Goal: Task Accomplishment & Management: Manage account settings

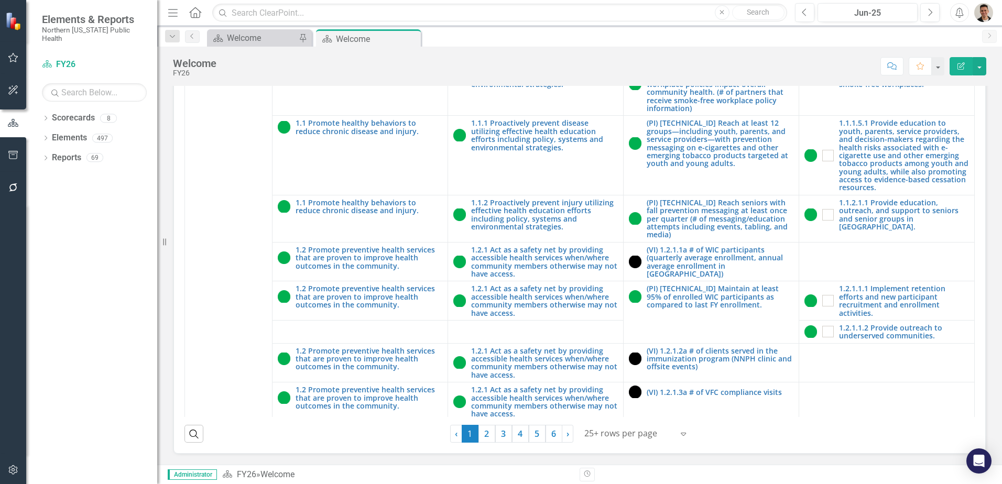
scroll to position [299, 0]
click at [533, 440] on link "5" at bounding box center [537, 434] width 17 height 18
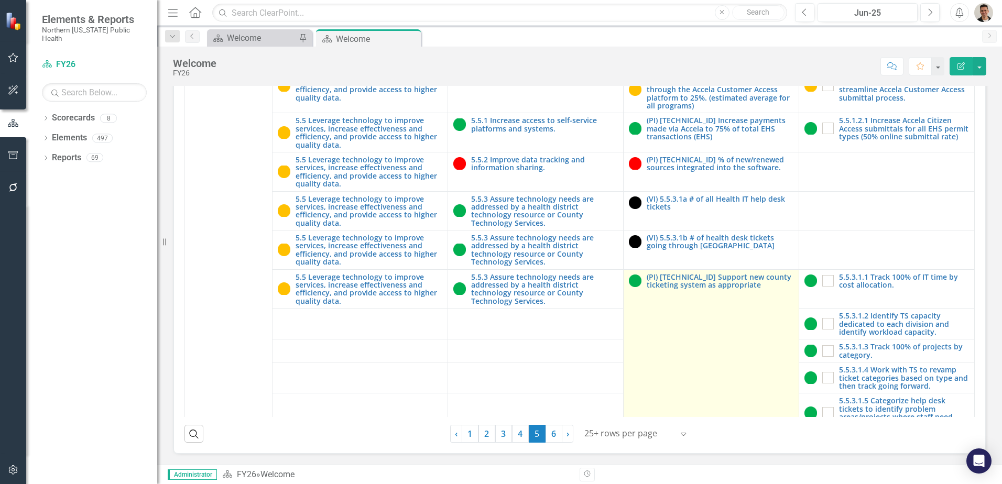
scroll to position [1930, 0]
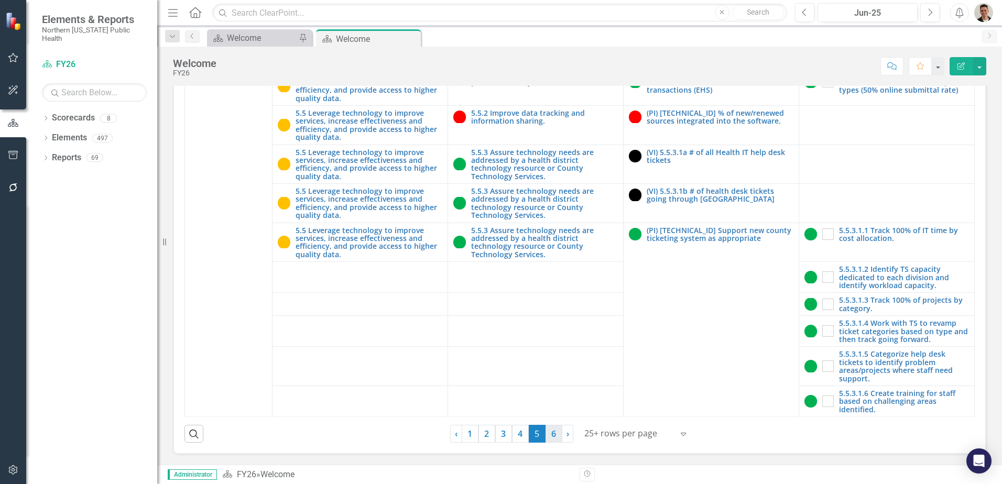
click at [547, 434] on link "6" at bounding box center [554, 434] width 17 height 18
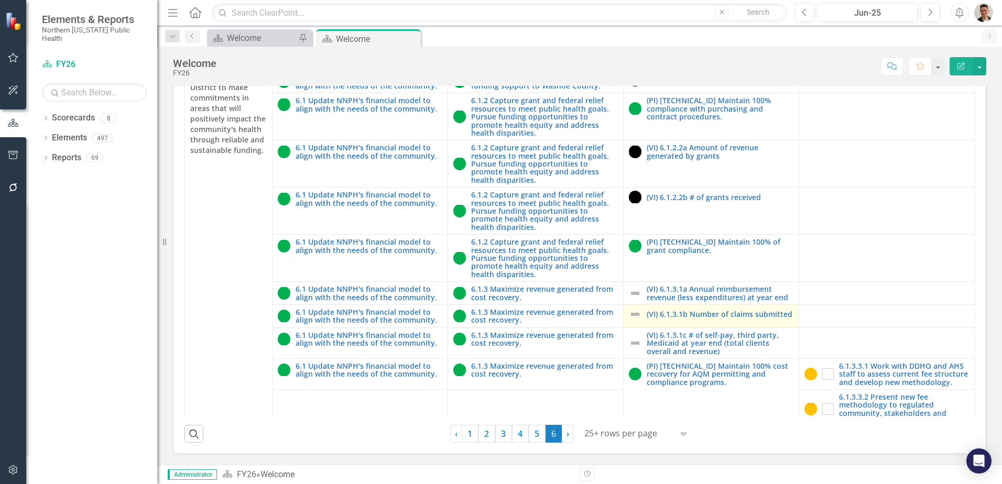
scroll to position [0, 0]
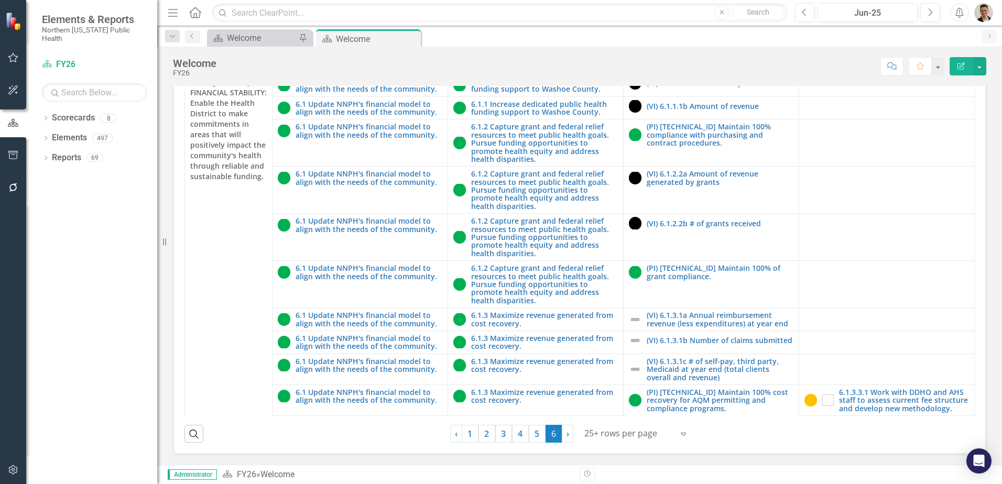
click at [537, 439] on link "5" at bounding box center [537, 434] width 17 height 18
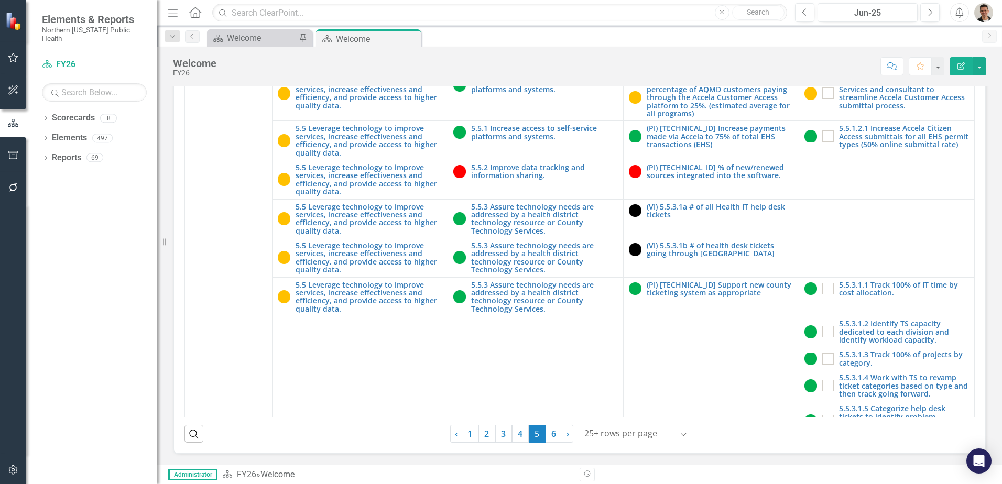
scroll to position [1877, 0]
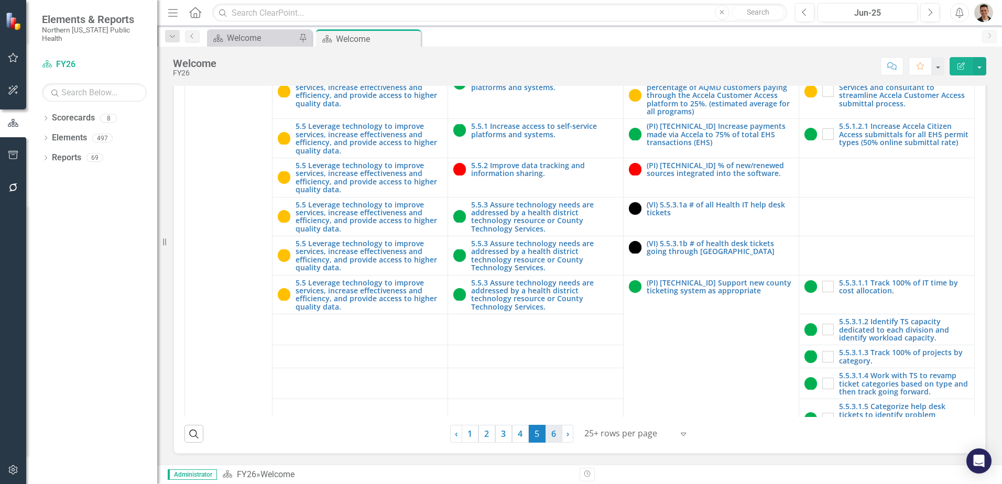
click at [546, 433] on link "6" at bounding box center [554, 434] width 17 height 18
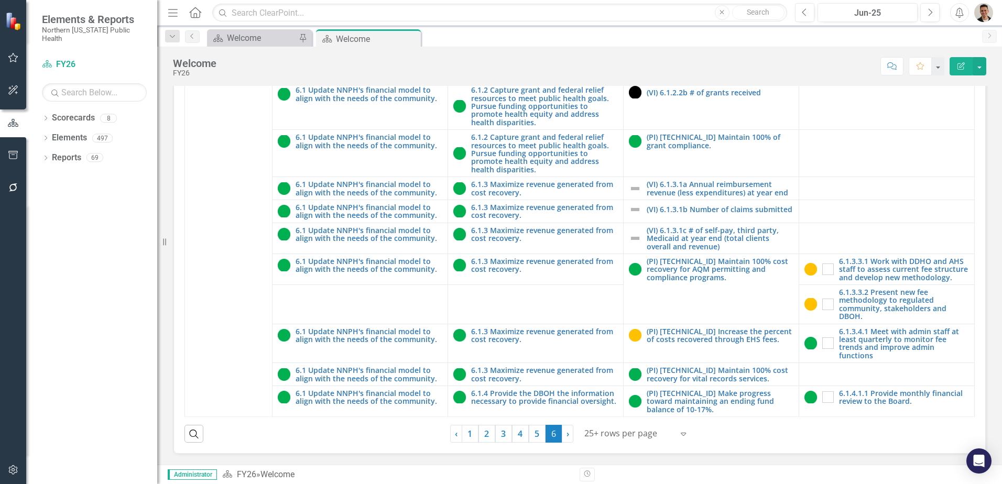
scroll to position [299, 0]
click at [529, 435] on link "5" at bounding box center [537, 434] width 17 height 18
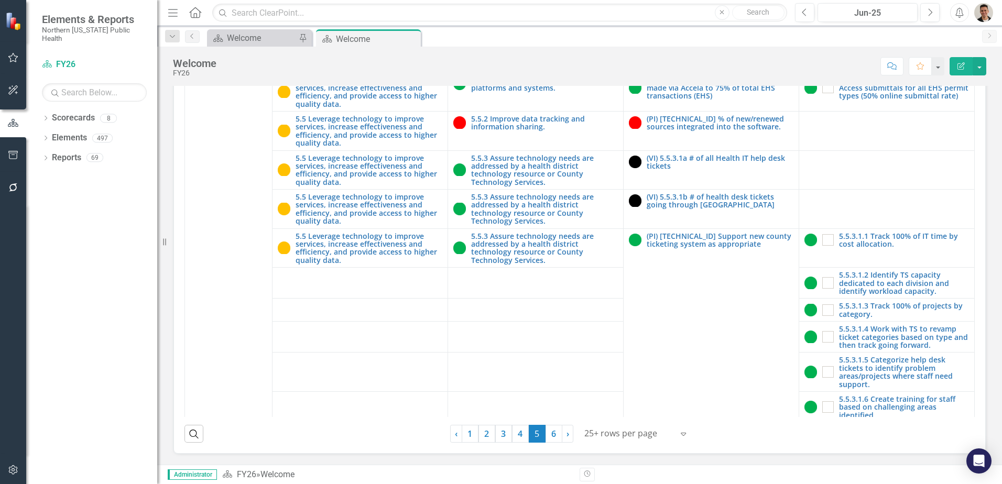
scroll to position [1930, 0]
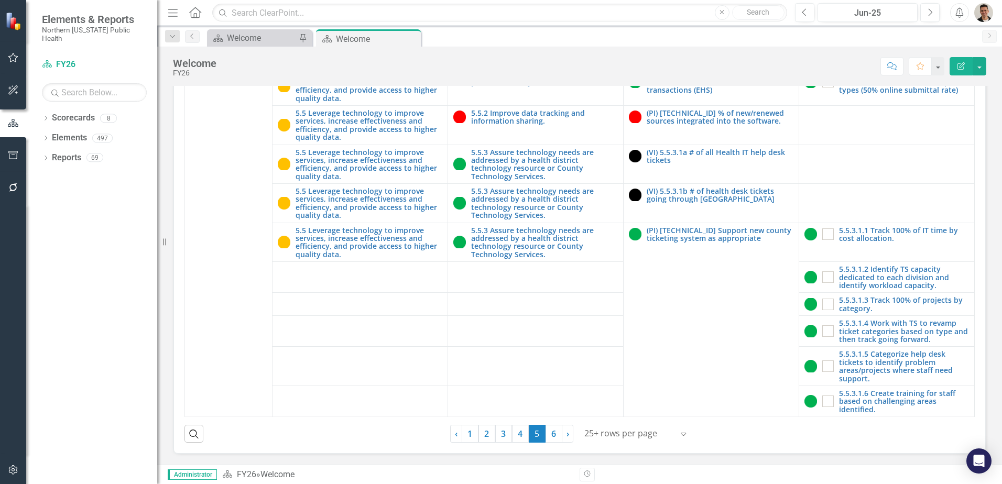
drag, startPoint x: 552, startPoint y: 430, endPoint x: 12, endPoint y: 357, distance: 545.8
click at [552, 430] on link "6" at bounding box center [554, 434] width 17 height 18
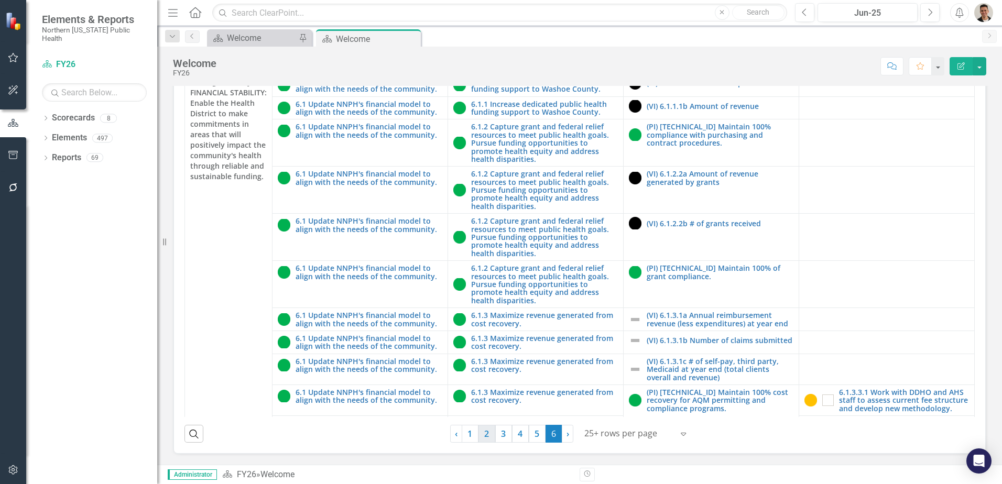
click at [489, 437] on link "2" at bounding box center [487, 434] width 17 height 18
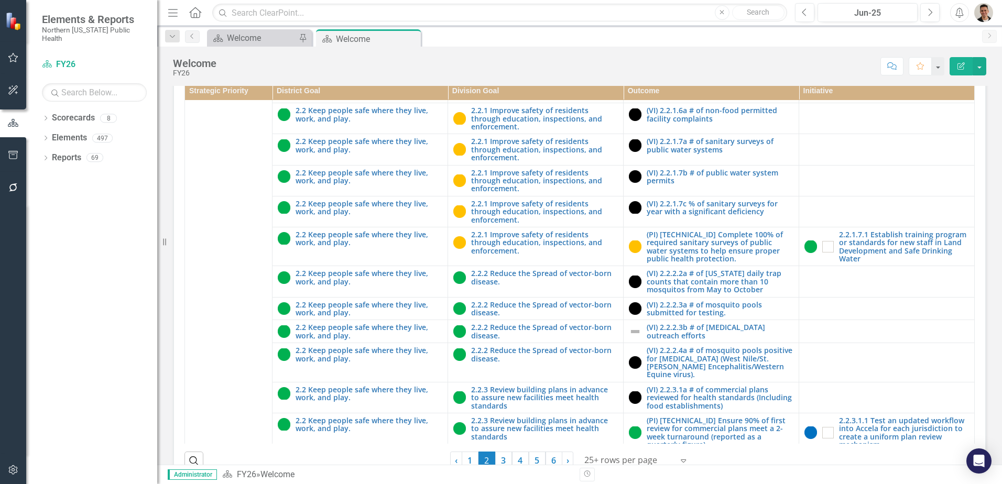
scroll to position [299, 0]
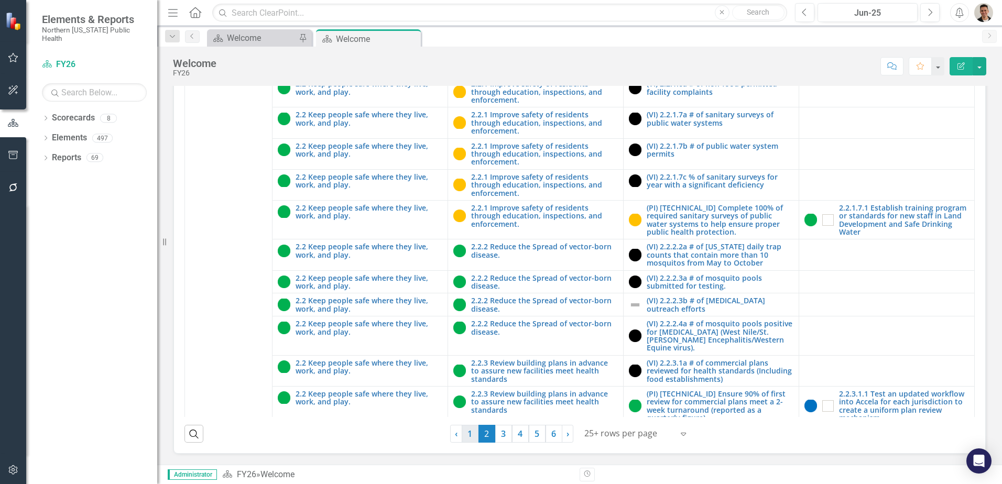
click at [462, 436] on link "1" at bounding box center [470, 434] width 17 height 18
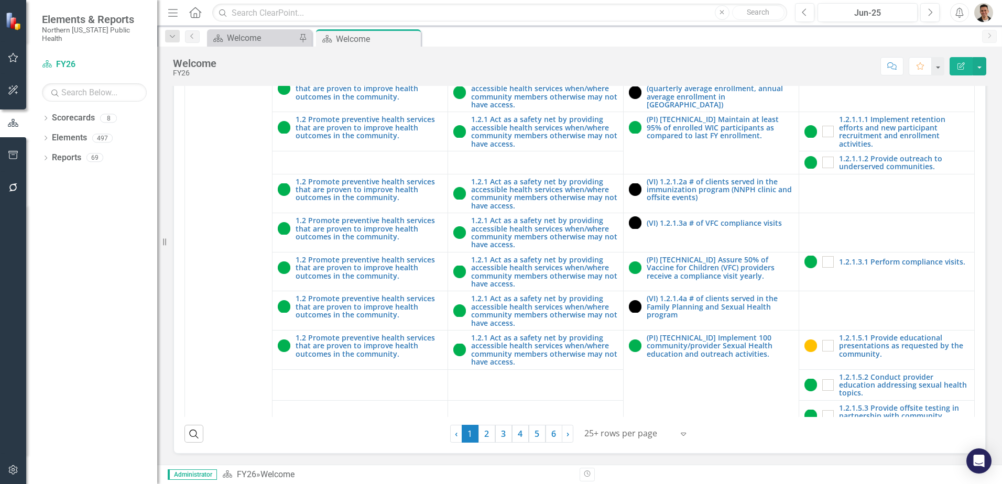
scroll to position [577, 0]
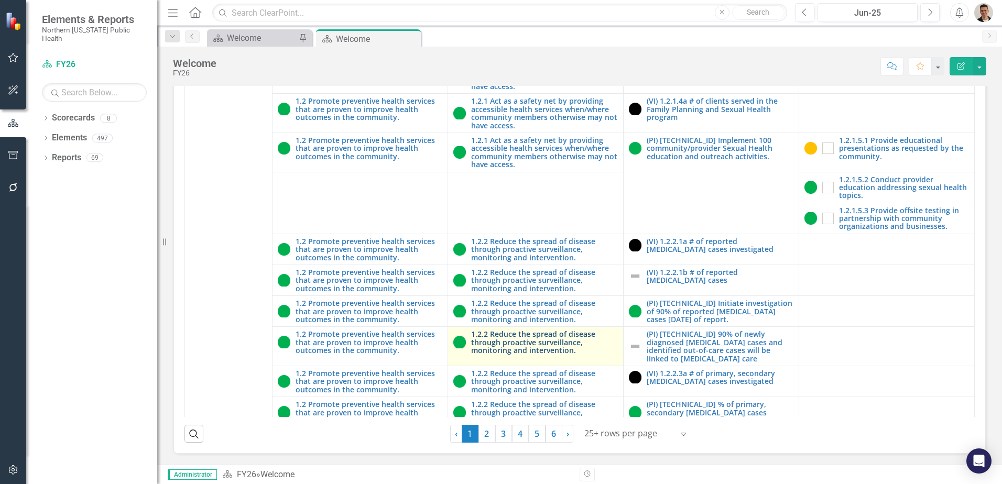
click at [516, 346] on link "1.2.2 Reduce the spread of disease through proactive surveillance, monitoring a…" at bounding box center [544, 342] width 147 height 24
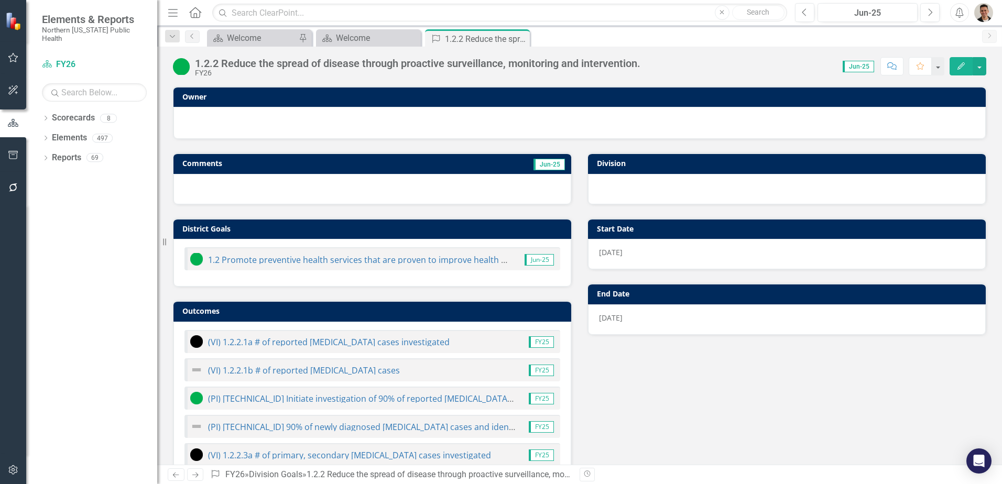
click at [503, 69] on div "1.2.2 Reduce the spread of disease through proactive surveillance, monitoring a…" at bounding box center [418, 67] width 446 height 19
click at [503, 69] on div "1.2.2 Reduce the spread of disease through proactive surveillance, monitoring a…" at bounding box center [418, 64] width 446 height 12
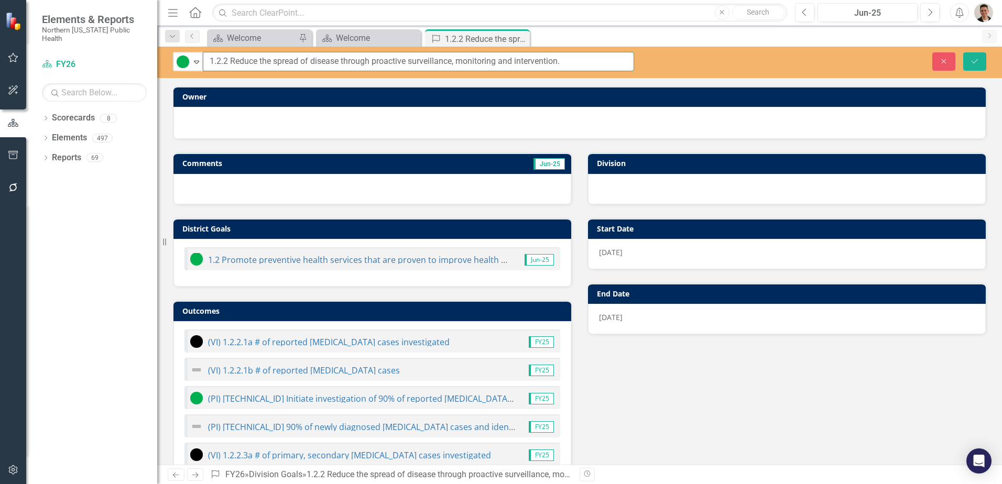
click at [498, 59] on input "1.2.2 Reduce the spread of disease through proactive surveillance, monitoring a…" at bounding box center [418, 61] width 431 height 19
type input "1.2.2 Reduce the spread of disease through proactive surveillance, monitoring, …"
click at [978, 52] on button "Save" at bounding box center [974, 61] width 23 height 18
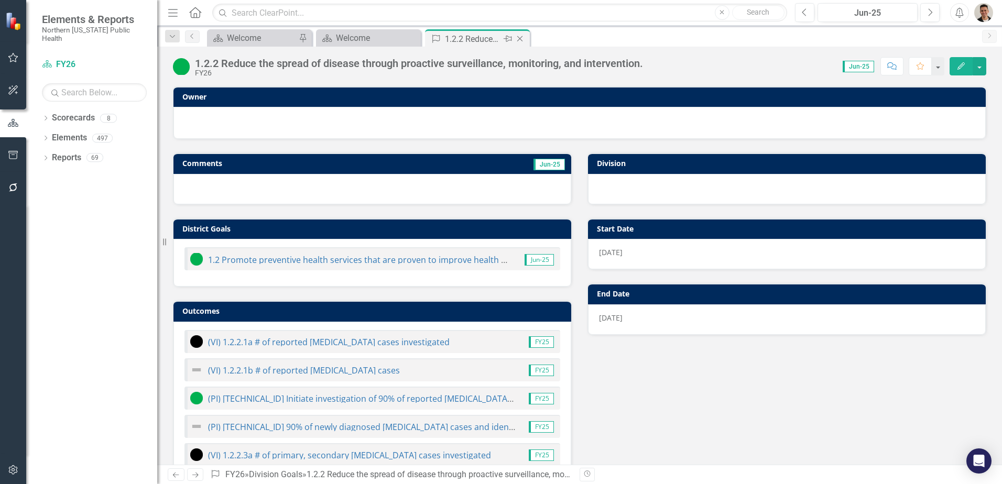
click at [521, 37] on icon "Close" at bounding box center [520, 39] width 10 height 8
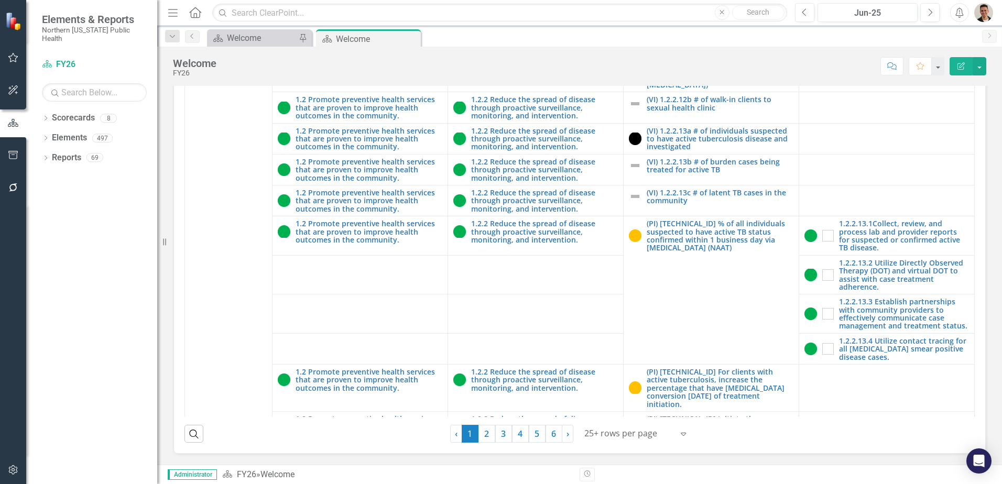
scroll to position [1991, 0]
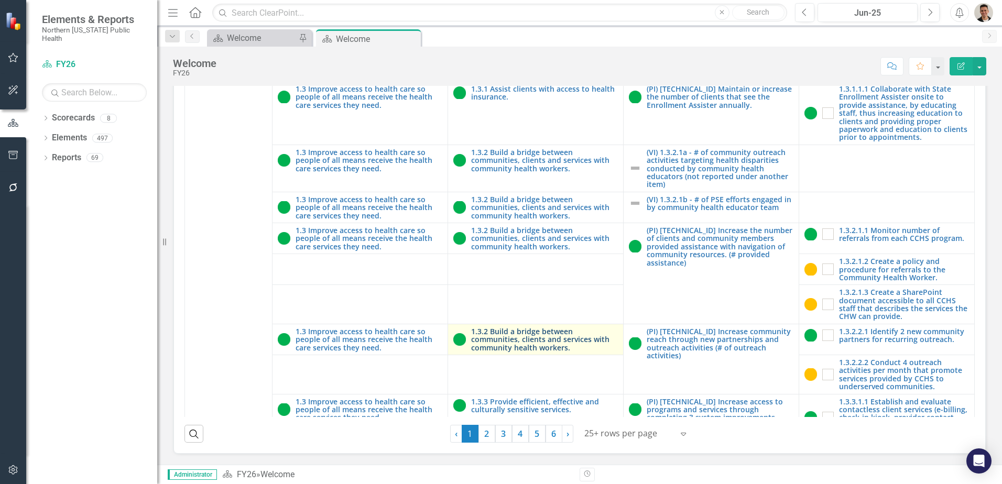
click at [565, 328] on link "1.3.2 Build a bridge between communities, clients and services with community h…" at bounding box center [544, 340] width 147 height 24
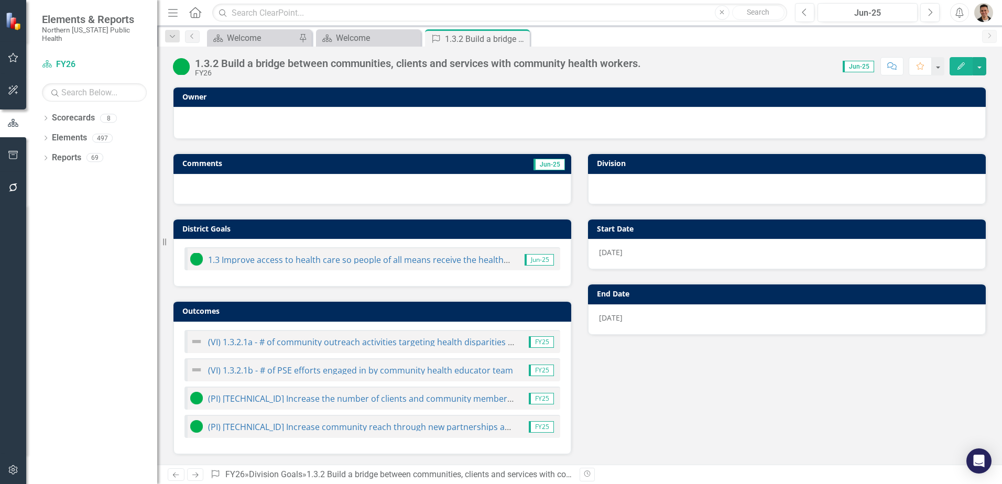
click at [501, 63] on div "1.3.2 Build a bridge between communities, clients and services with community h…" at bounding box center [418, 64] width 446 height 12
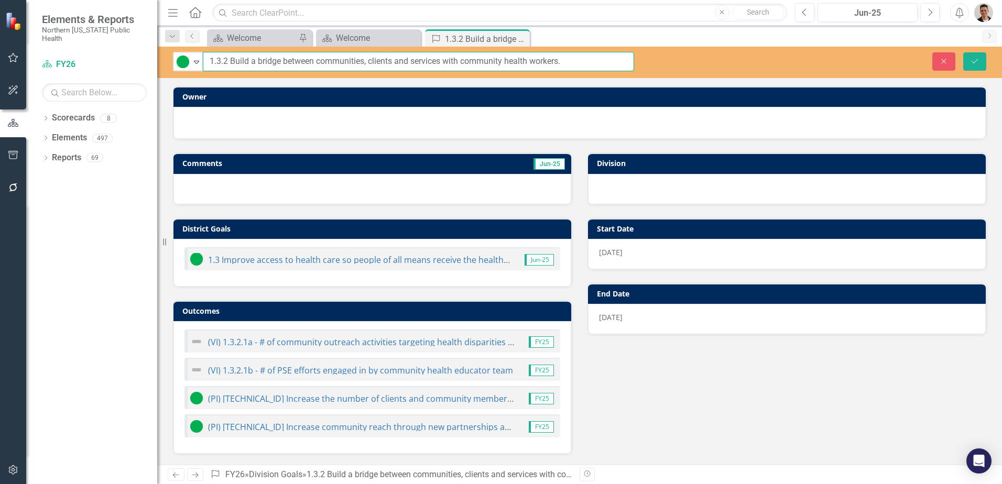
click at [394, 62] on input "1.3.2 Build a bridge between communities, clients and services with community h…" at bounding box center [418, 61] width 431 height 19
type input "1.3.2 Build a bridge between communities, clients, and services with community …"
click at [976, 58] on icon "Save" at bounding box center [974, 61] width 9 height 7
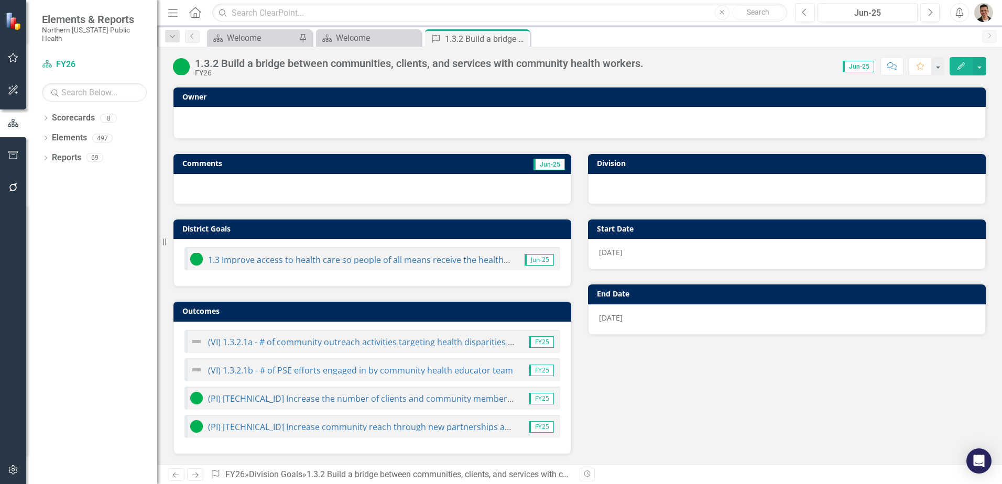
click at [0, 0] on icon "Close" at bounding box center [0, 0] width 0 height 0
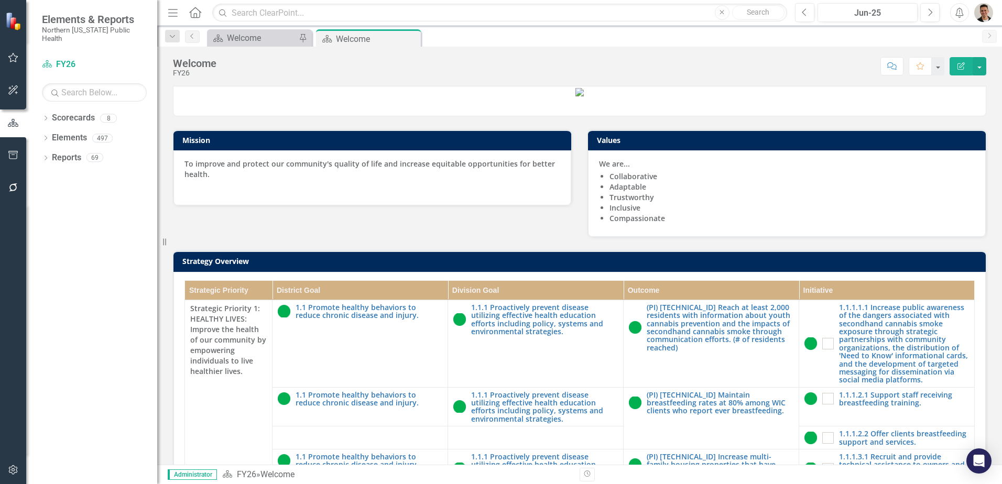
scroll to position [367, 0]
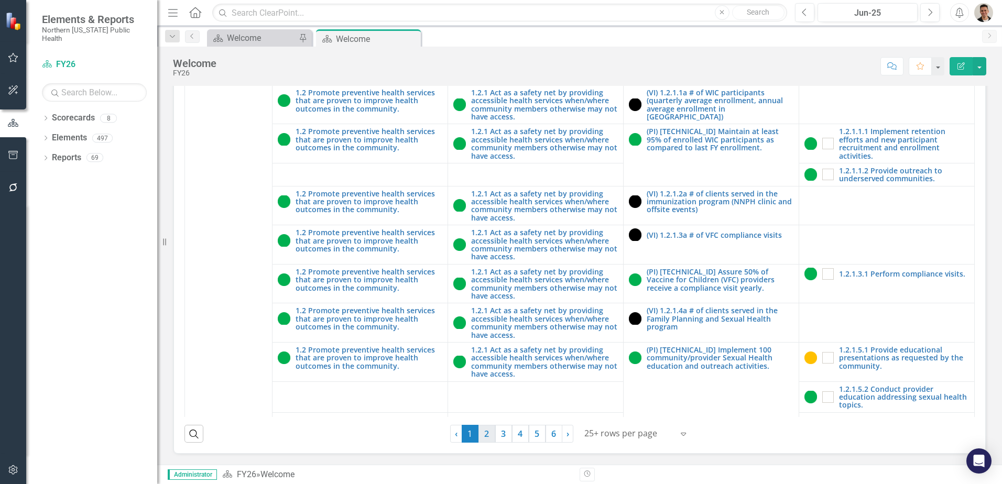
click at [485, 430] on link "2" at bounding box center [487, 434] width 17 height 18
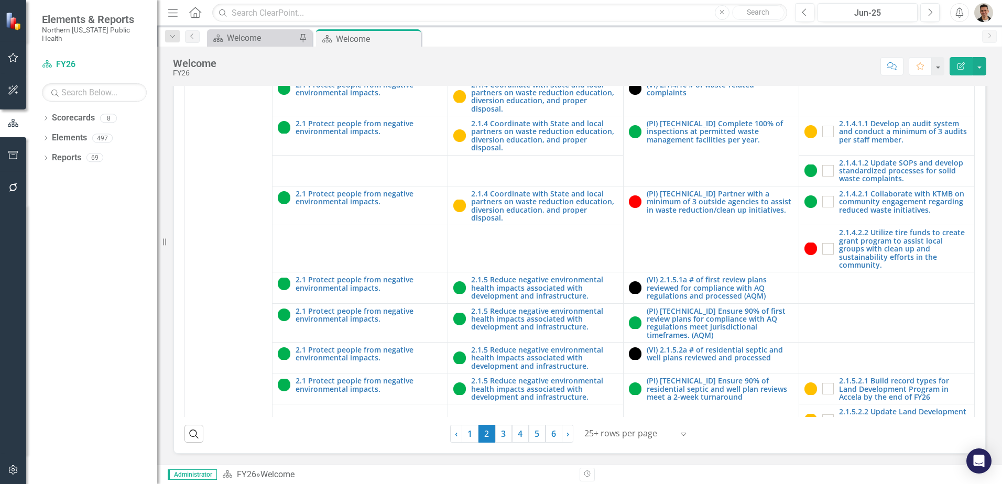
scroll to position [1520, 0]
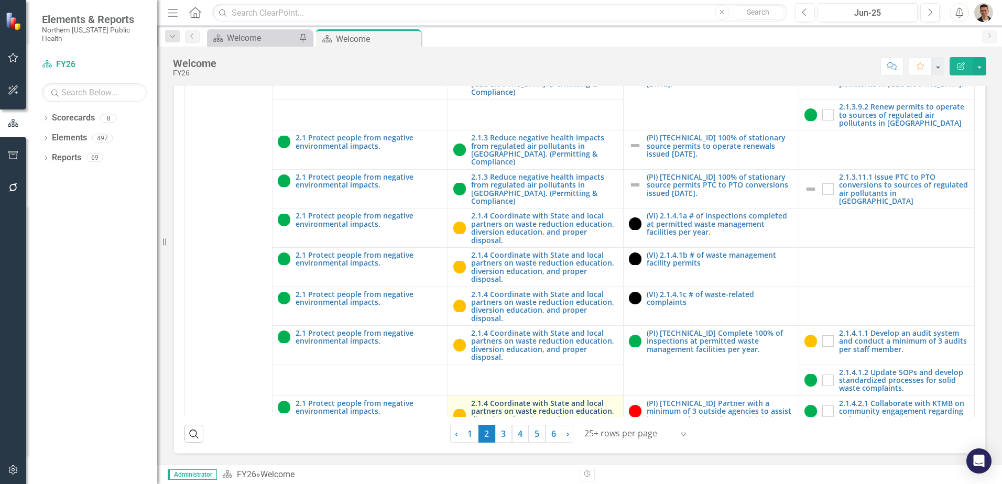
click at [505, 399] on link "2.1.4 Coordinate with State and local partners on waste reduction education, di…" at bounding box center [544, 415] width 147 height 32
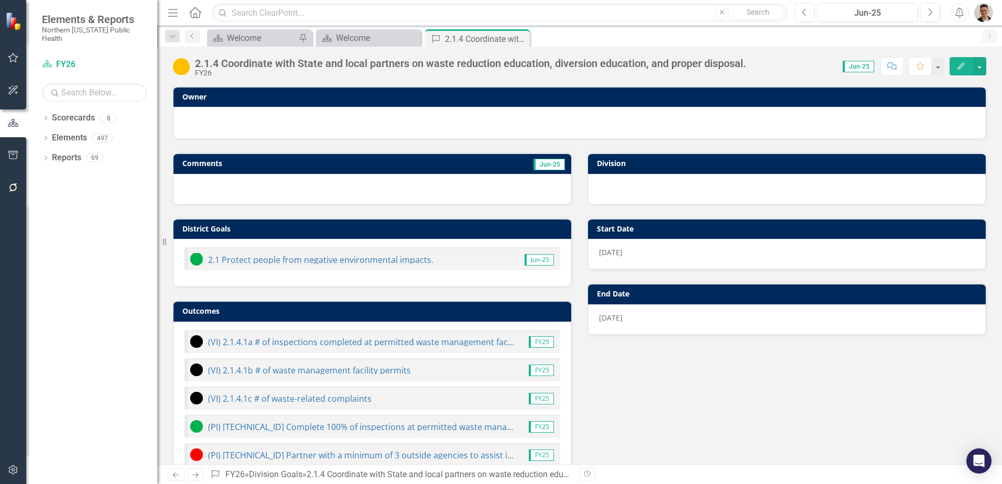
click at [452, 66] on div "2.1.4 Coordinate with State and local partners on waste reduction education, di…" at bounding box center [470, 64] width 551 height 12
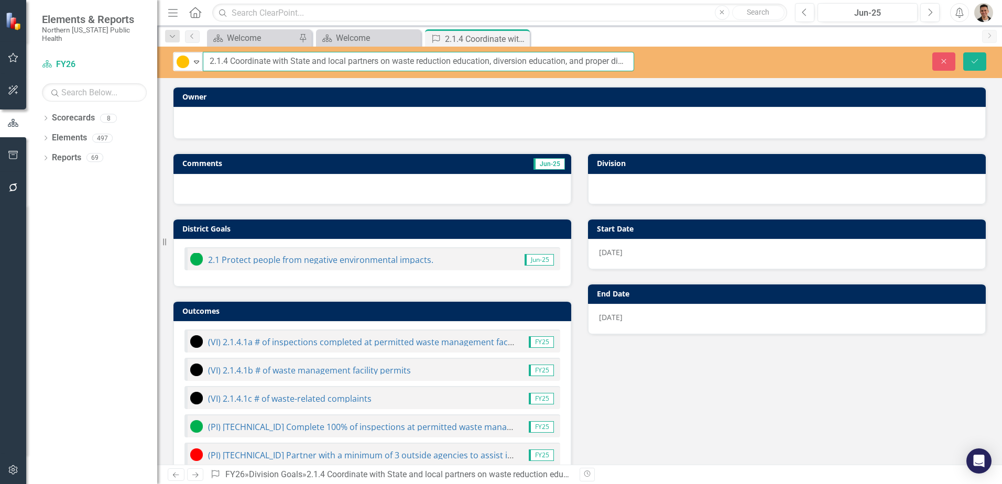
click at [419, 60] on input "2.1.4 Coordinate with State and local partners on waste reduction education, di…" at bounding box center [418, 61] width 431 height 19
type input "2.1.4 Coordinate with State and local partners on waste-reduction education, di…"
click at [979, 62] on icon "Save" at bounding box center [974, 61] width 9 height 7
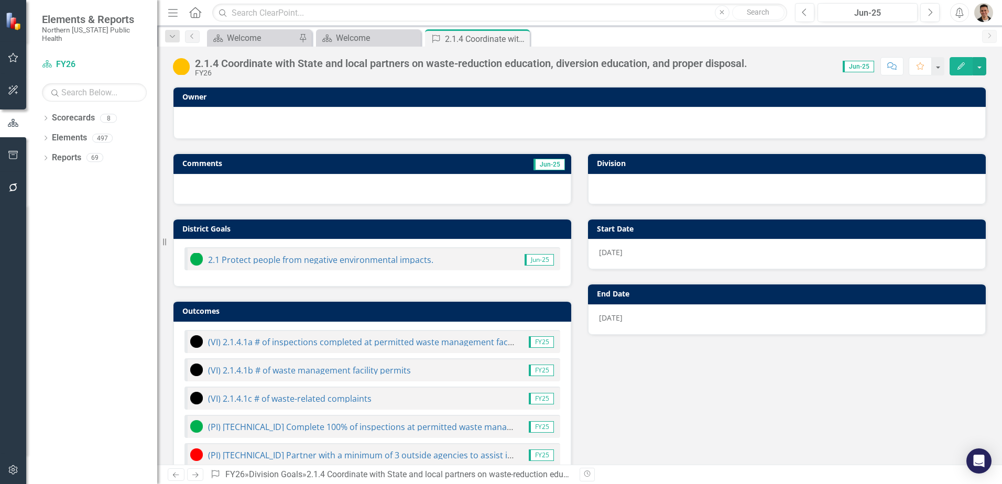
click at [0, 0] on icon "Close" at bounding box center [0, 0] width 0 height 0
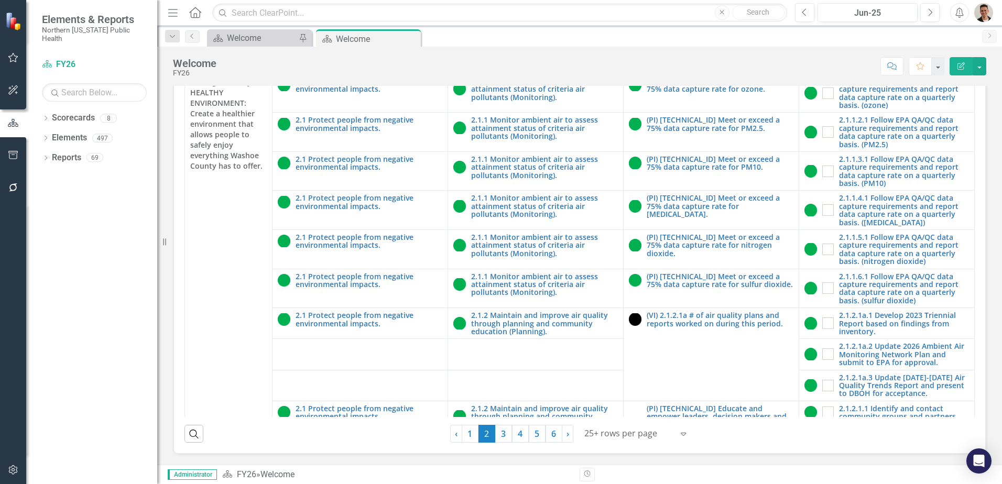
scroll to position [299, 0]
drag, startPoint x: 518, startPoint y: 435, endPoint x: 3, endPoint y: 241, distance: 551.1
click at [518, 435] on link "4" at bounding box center [520, 434] width 17 height 18
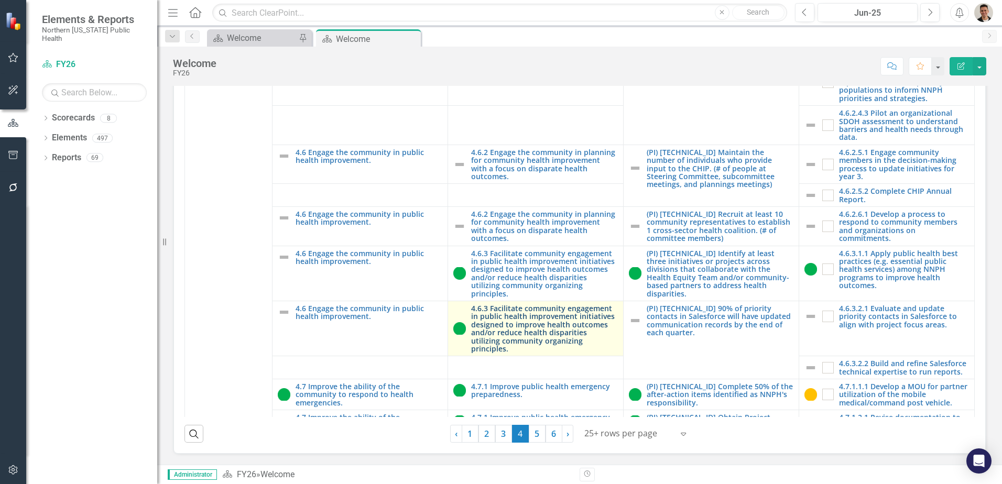
scroll to position [839, 0]
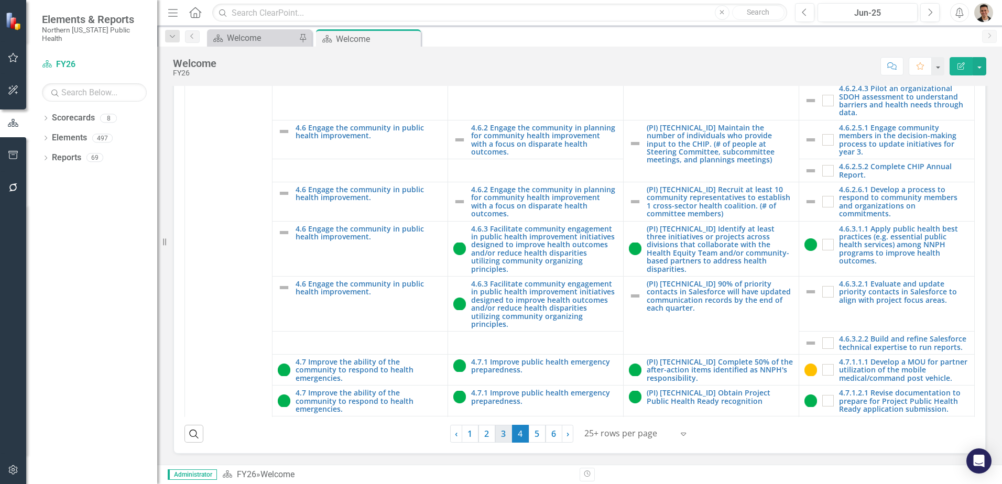
click at [501, 428] on link "3" at bounding box center [503, 434] width 17 height 18
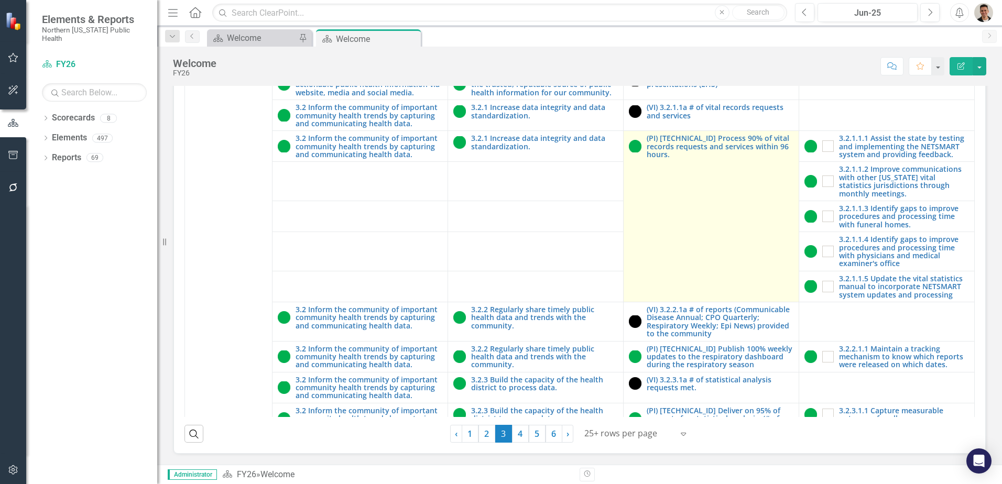
scroll to position [832, 0]
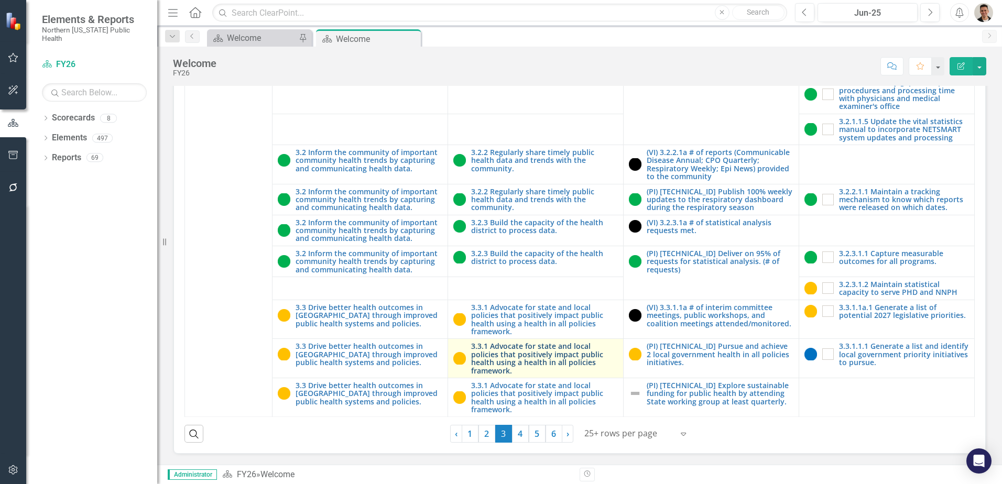
click at [562, 354] on link "3.3.1 Advocate for state and local policies that positively impact public healt…" at bounding box center [544, 358] width 147 height 32
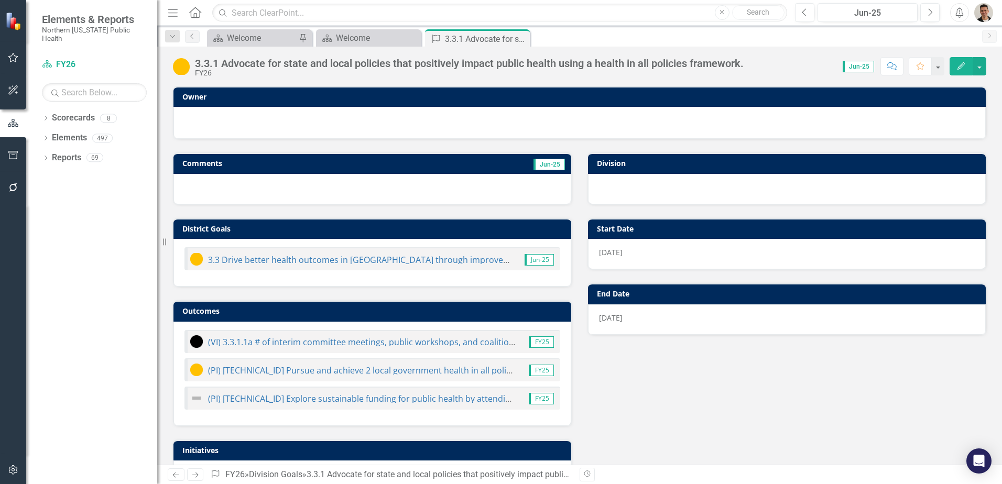
click at [463, 60] on div "3.3.1 Advocate for state and local policies that positively impact public healt…" at bounding box center [469, 64] width 549 height 12
click at [461, 64] on div "3.3.1 Advocate for state and local policies that positively impact public healt…" at bounding box center [469, 64] width 549 height 12
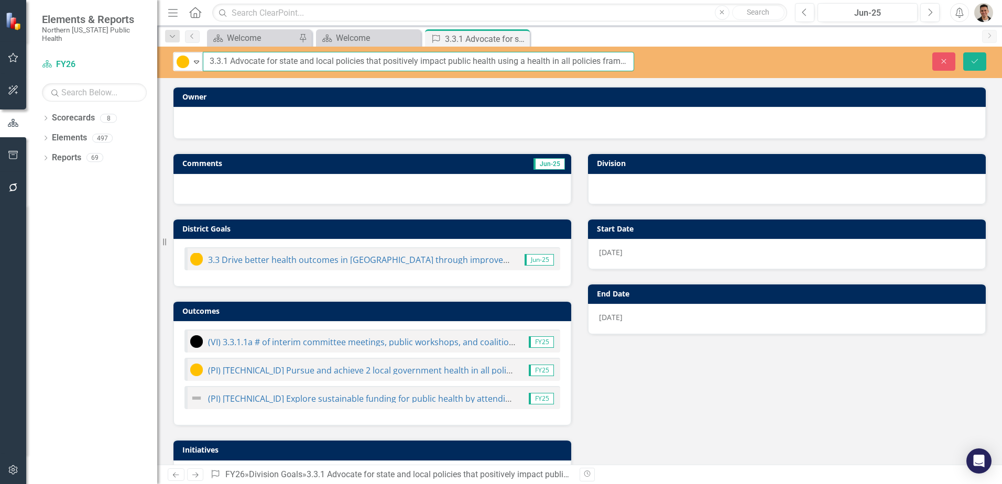
click at [527, 64] on input "3.3.1 Advocate for state and local policies that positively impact public healt…" at bounding box center [418, 61] width 431 height 19
click at [604, 62] on input "3.3.1 Advocate for state and local policies that positively impact public healt…" at bounding box center [418, 61] width 431 height 19
type input "3.3.1 Advocate for state and local policies that positively impact public healt…"
click at [968, 67] on button "Save" at bounding box center [974, 61] width 23 height 18
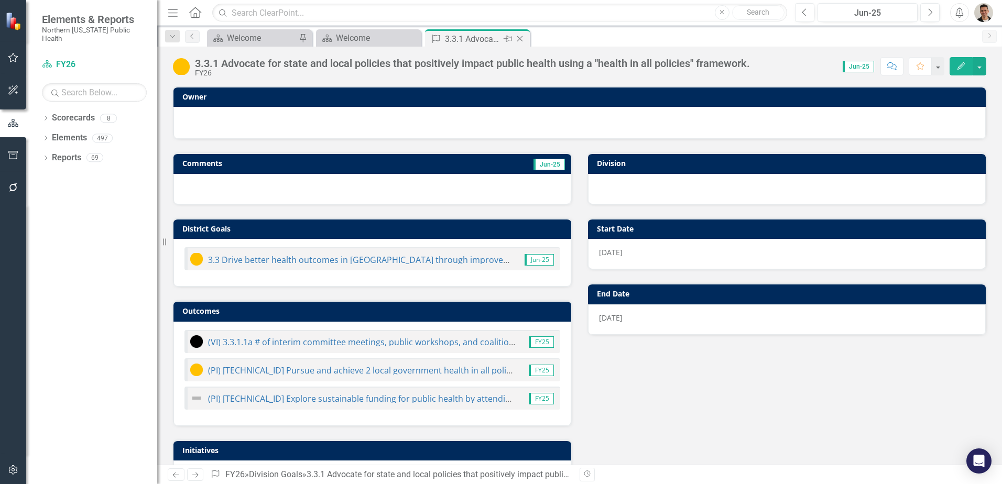
click at [522, 37] on icon at bounding box center [520, 39] width 6 height 6
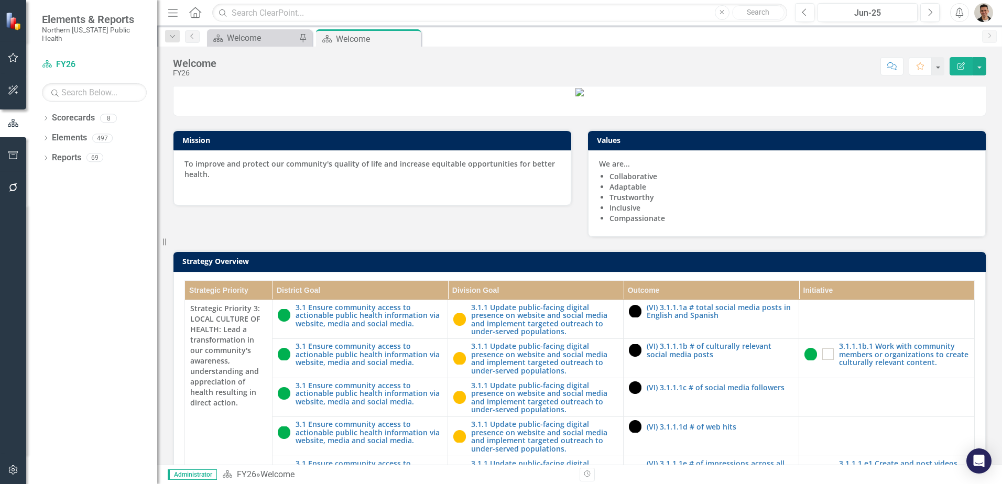
scroll to position [299, 0]
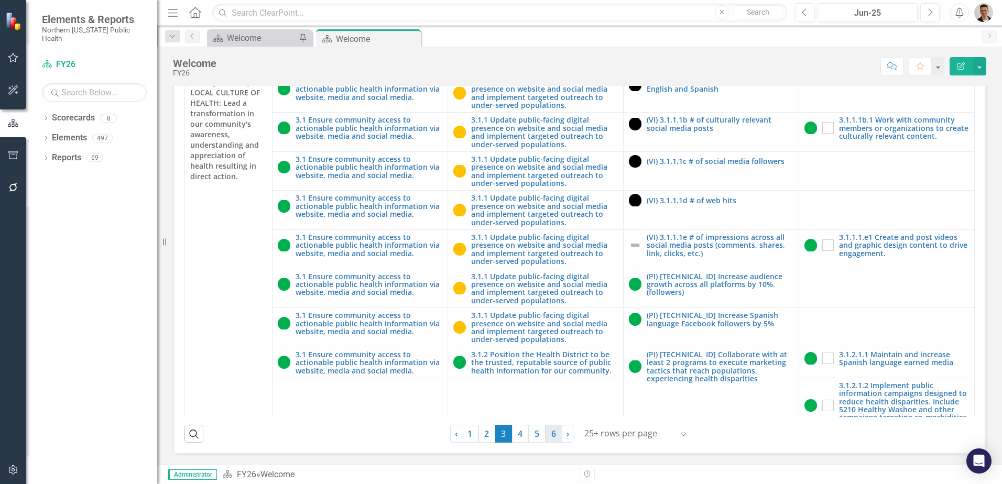
click at [550, 438] on link "6" at bounding box center [554, 434] width 17 height 18
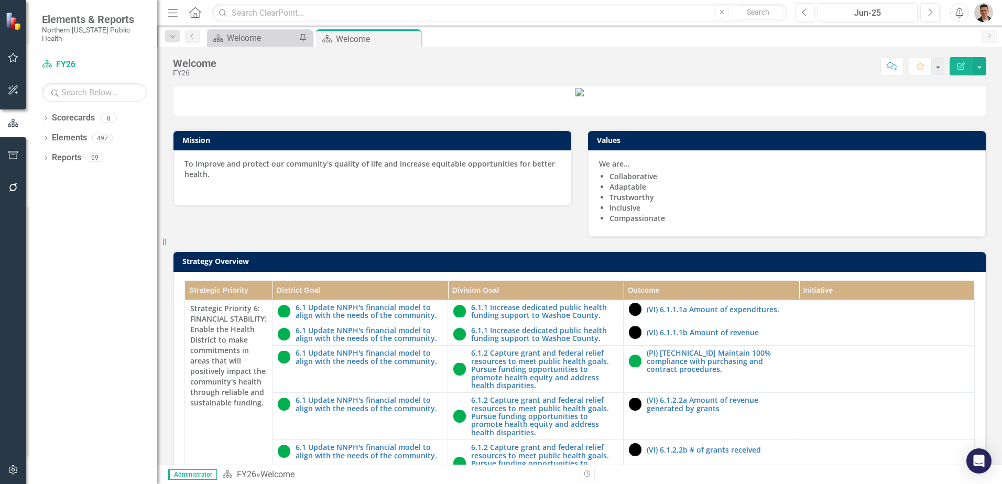
scroll to position [299, 0]
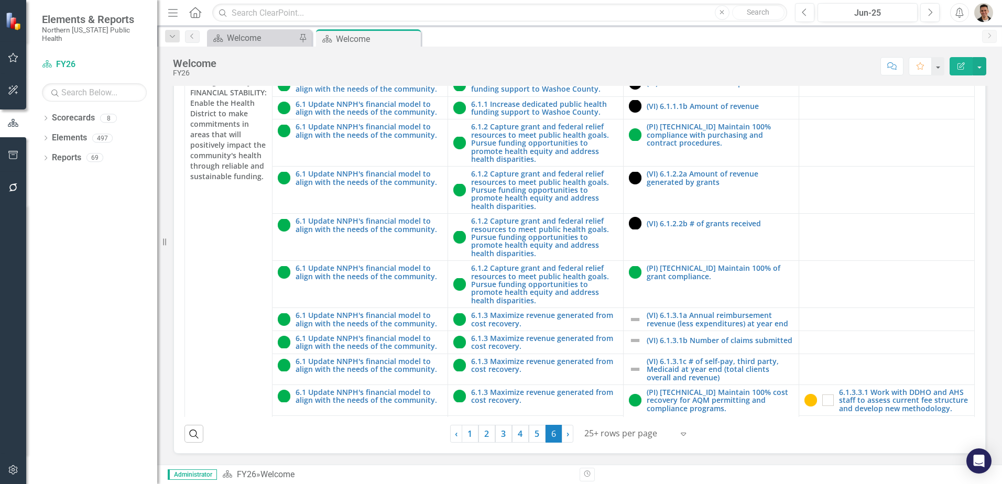
click at [983, 239] on div "Strategy Overview Strategic Priority District Goal Division Goal Outcome Initia…" at bounding box center [579, 232] width 829 height 443
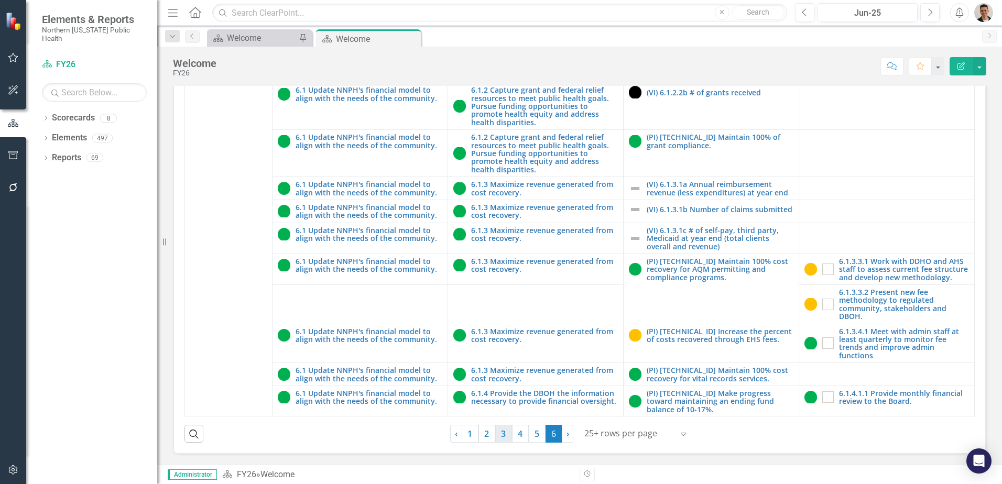
click at [505, 435] on link "3" at bounding box center [503, 434] width 17 height 18
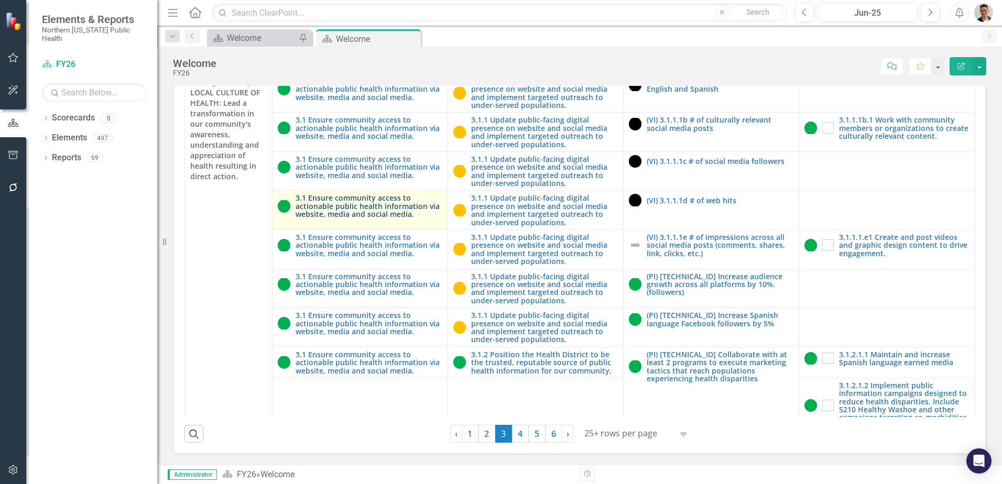
click at [368, 215] on link "3.1 Ensure community access to actionable public health information via website…" at bounding box center [369, 206] width 147 height 24
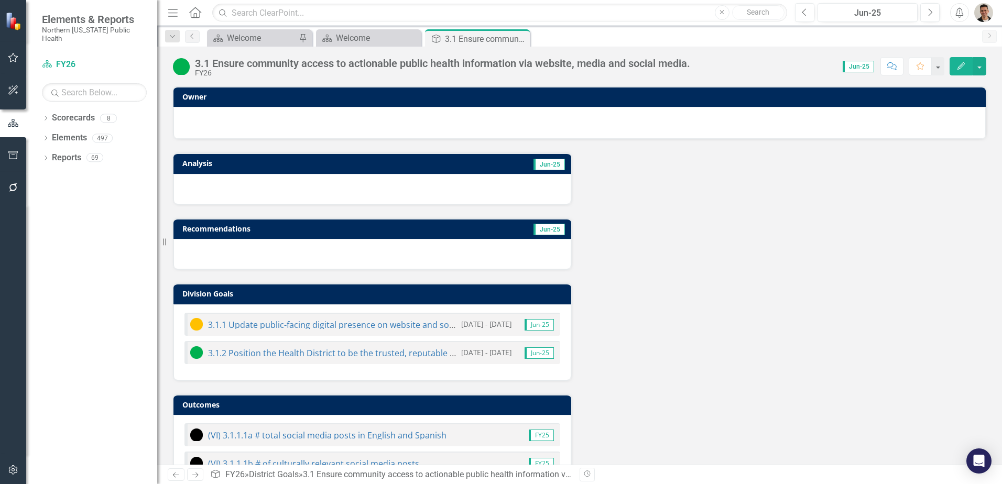
click at [459, 61] on div "3.1 Ensure community access to actionable public health information via website…" at bounding box center [442, 64] width 495 height 12
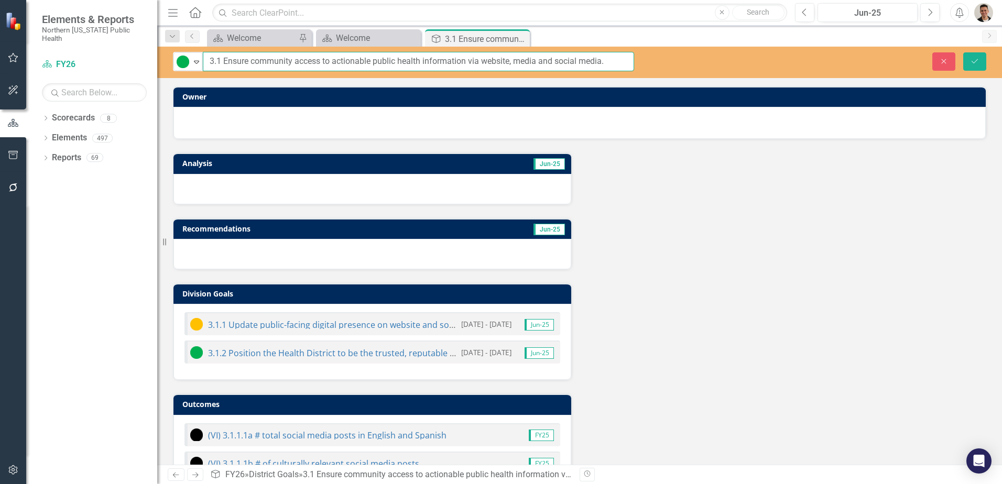
click at [535, 65] on input "3.1 Ensure community access to actionable public health information via website…" at bounding box center [418, 61] width 431 height 19
type input "3.1 Ensure community access to actionable public health information via website…"
click at [978, 67] on button "Save" at bounding box center [974, 61] width 23 height 18
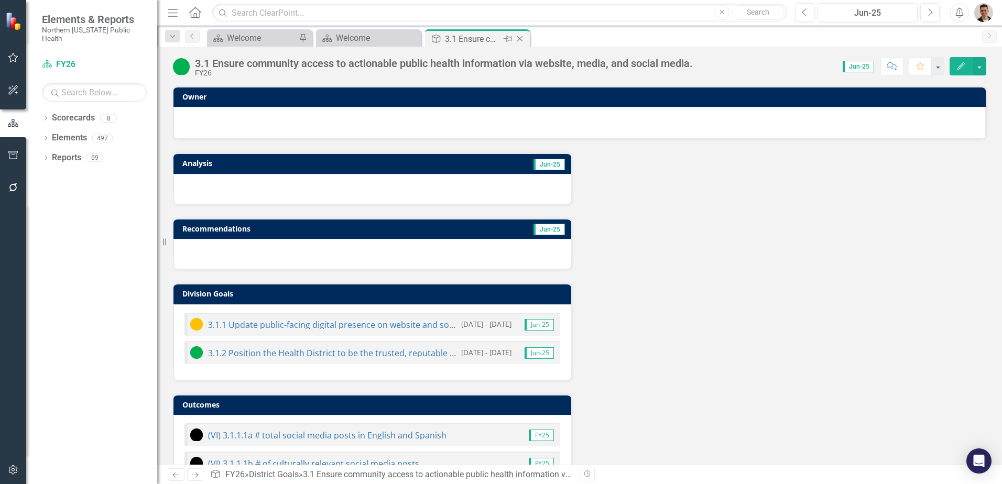
click at [523, 39] on icon "Close" at bounding box center [520, 39] width 10 height 8
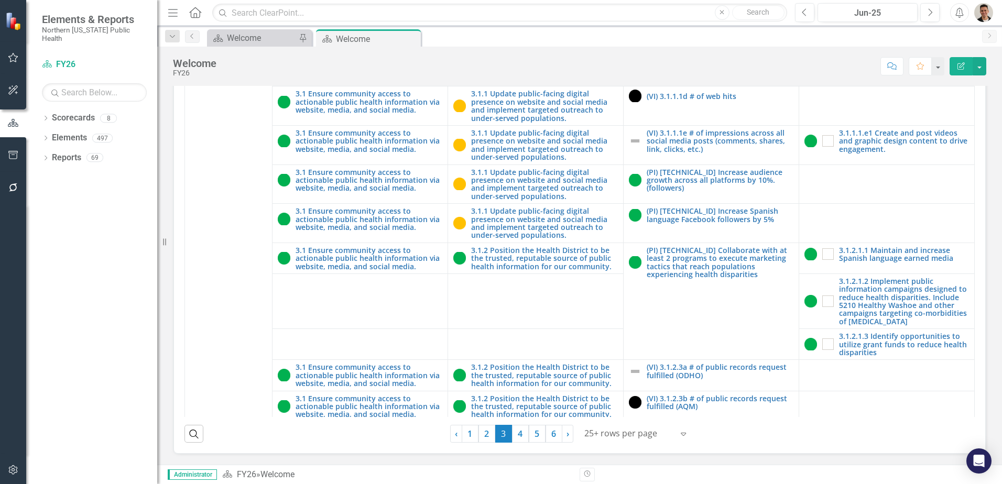
scroll to position [105, 0]
click at [519, 261] on link "3.1.2 Position the Health District to be the trusted, reputable source of publi…" at bounding box center [544, 258] width 147 height 24
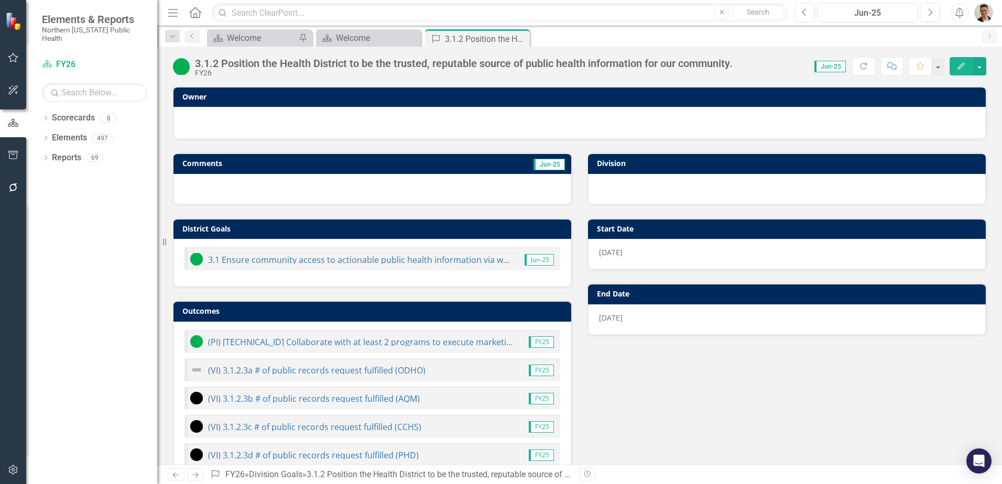
click at [448, 61] on div "3.1.2 Position the Health District to be the trusted, reputable source of publi…" at bounding box center [464, 64] width 538 height 12
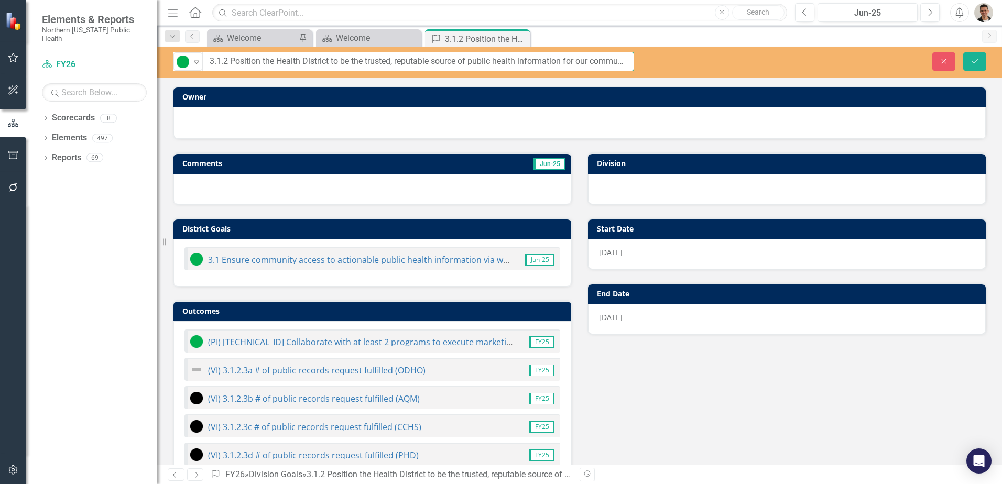
click at [278, 64] on input "3.1.2 Position the Health District to be the trusted, reputable source of publi…" at bounding box center [418, 61] width 431 height 19
type input "3.1.2 Position the health district to be the trusted, reputable source of publi…"
click at [971, 59] on icon "Save" at bounding box center [974, 61] width 9 height 7
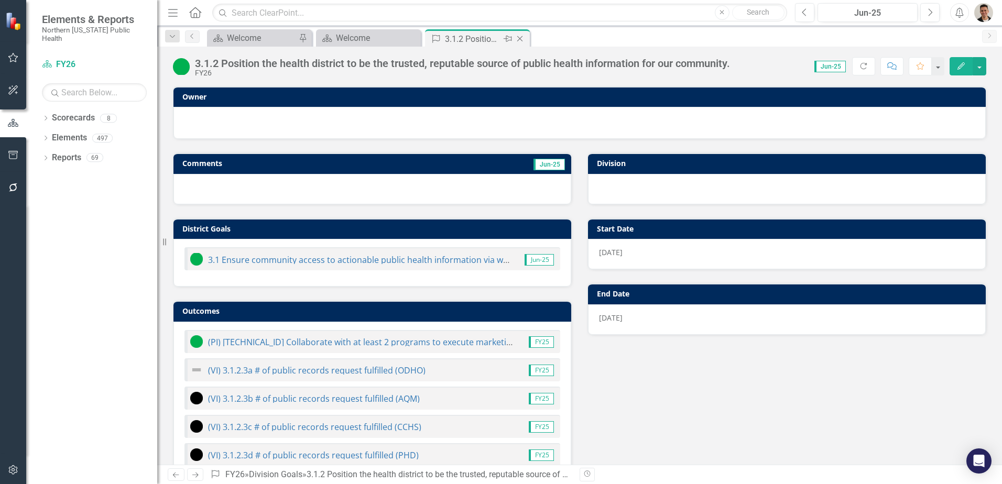
click at [522, 38] on icon "Close" at bounding box center [520, 39] width 10 height 8
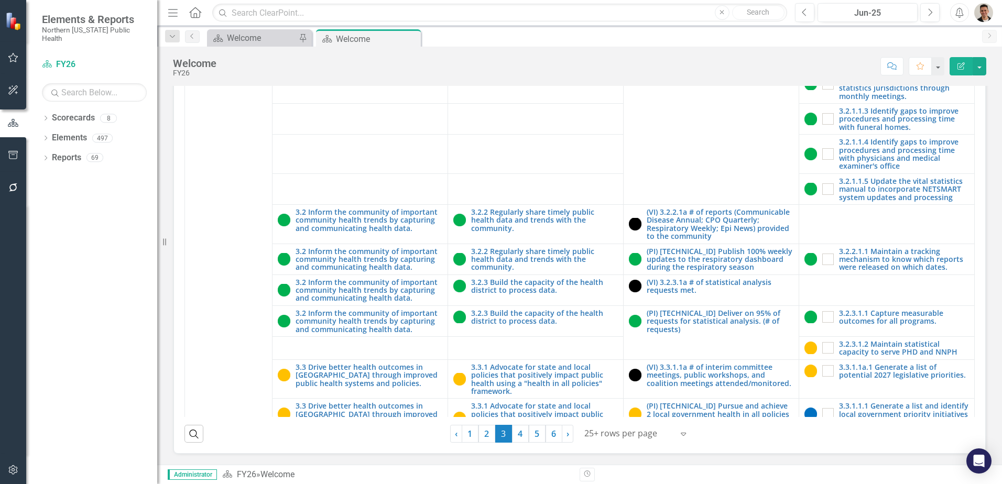
scroll to position [786, 0]
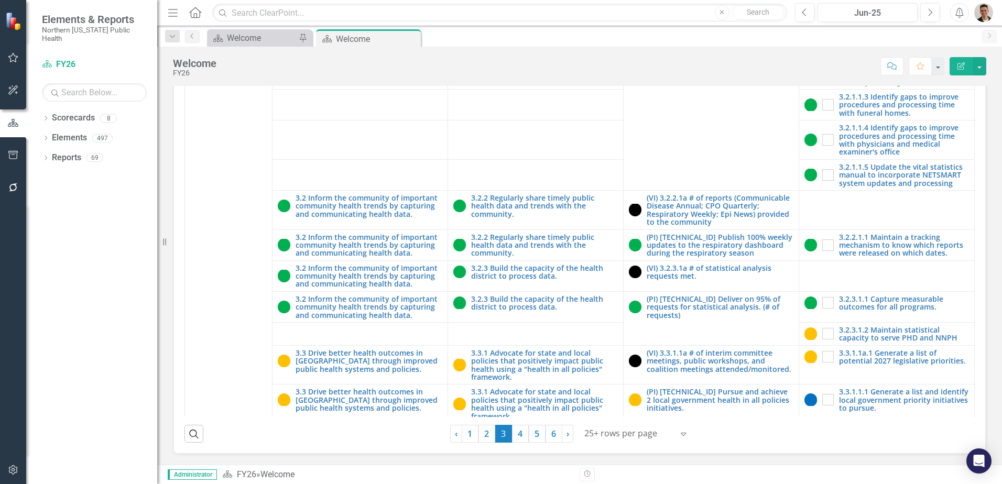
click at [983, 12] on img "button" at bounding box center [983, 12] width 19 height 19
click at [938, 153] on link "Logout Log Out" at bounding box center [951, 151] width 83 height 19
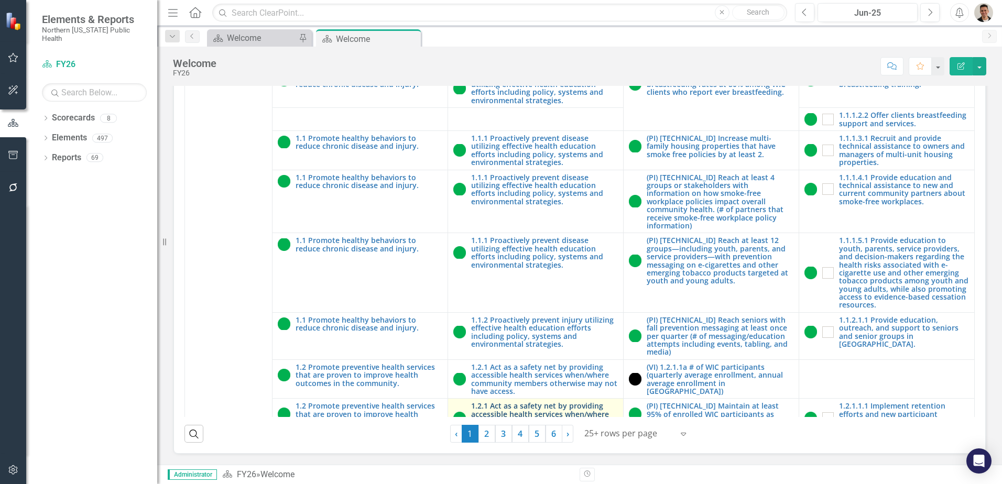
scroll to position [105, 0]
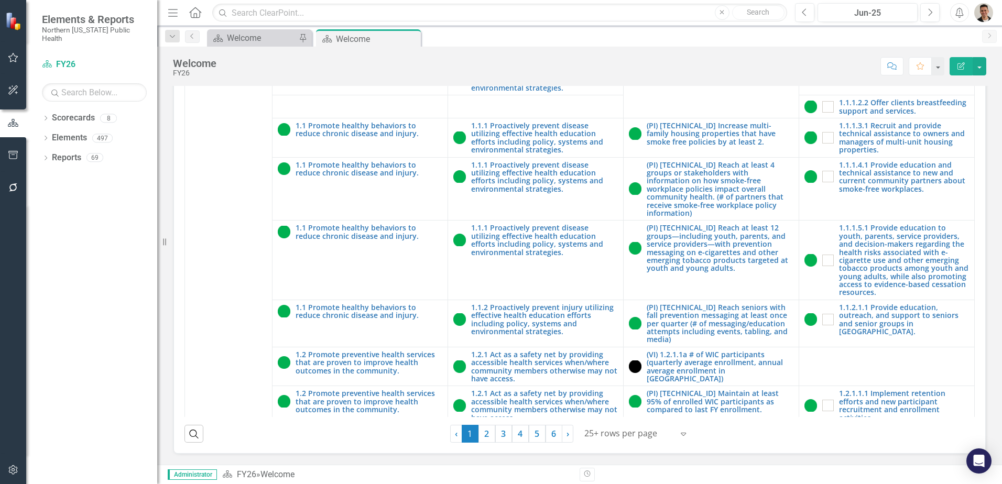
drag, startPoint x: 532, startPoint y: 437, endPoint x: 73, endPoint y: 380, distance: 462.7
click at [532, 437] on link "5" at bounding box center [537, 434] width 17 height 18
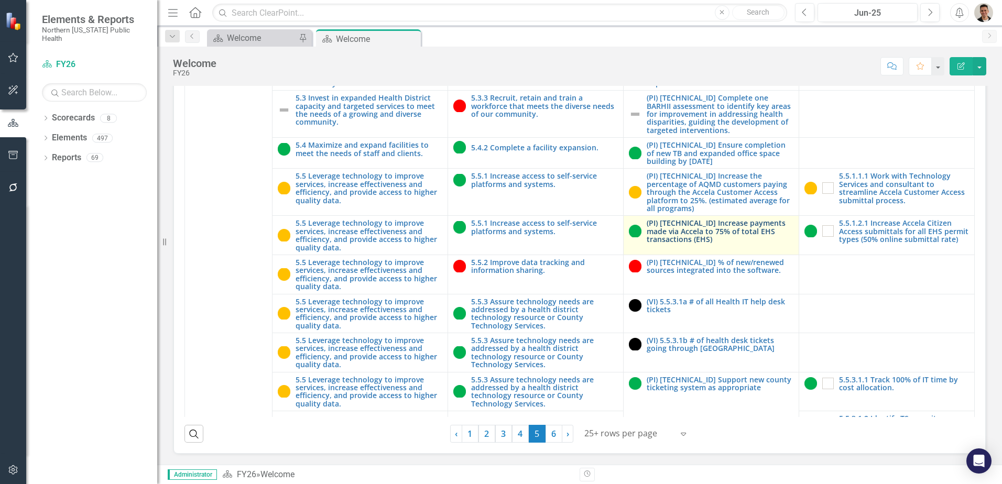
scroll to position [1835, 0]
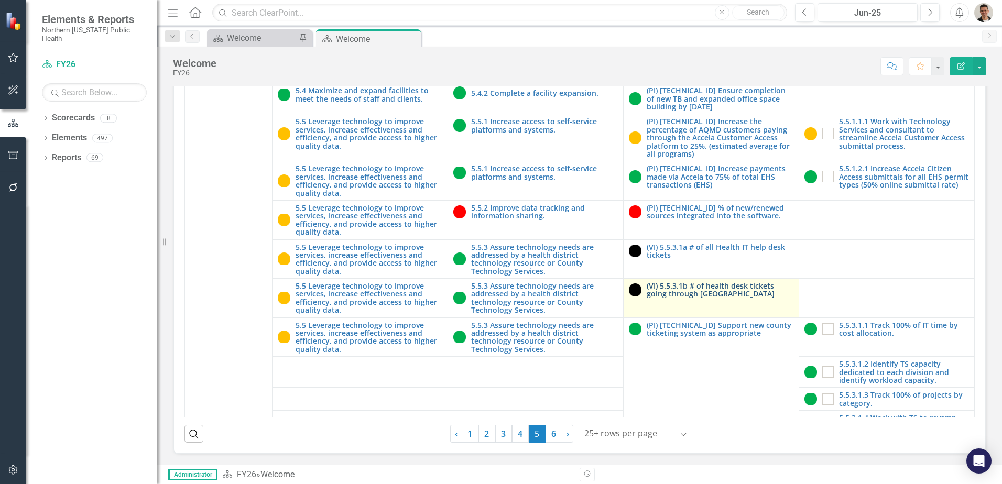
click at [678, 296] on link "(VI) 5.5.3.1b # of health desk tickets going through [GEOGRAPHIC_DATA]" at bounding box center [720, 290] width 147 height 16
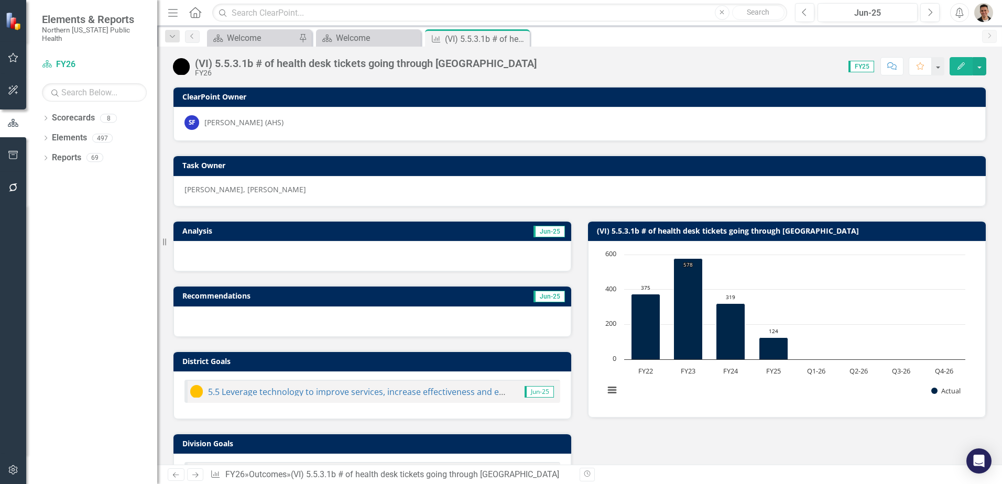
click at [320, 59] on div "(VI) 5.5.3.1b # of health desk tickets going through [GEOGRAPHIC_DATA]" at bounding box center [366, 64] width 342 height 12
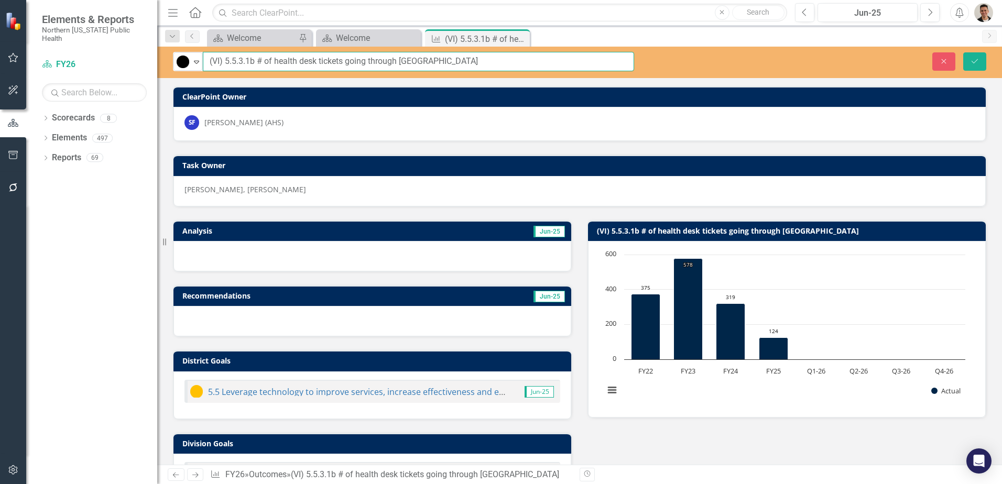
drag, startPoint x: 487, startPoint y: 62, endPoint x: 258, endPoint y: 60, distance: 228.6
click at [258, 60] on input "(VI) 5.5.3.1b # of health desk tickets going through [GEOGRAPHIC_DATA]" at bounding box center [418, 61] width 431 height 19
click at [952, 59] on button "Close" at bounding box center [944, 61] width 23 height 18
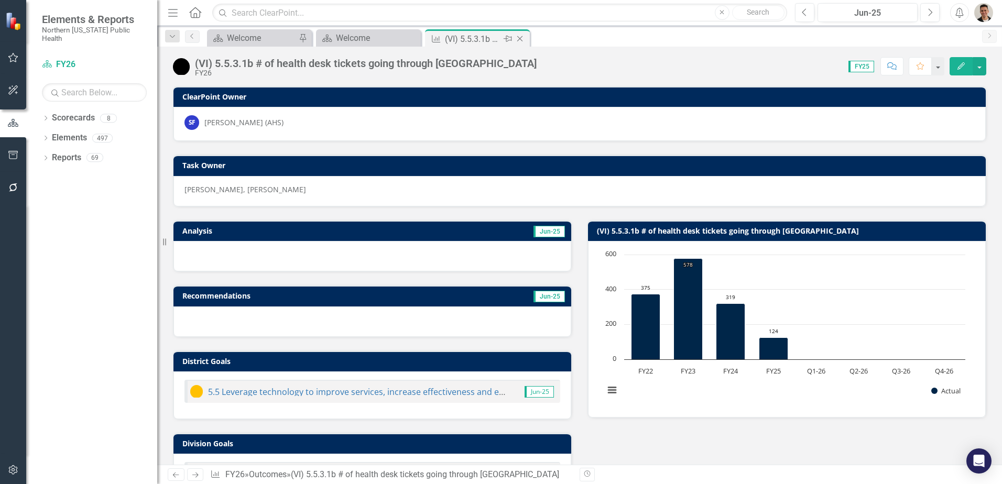
click at [521, 37] on icon "Close" at bounding box center [520, 39] width 10 height 8
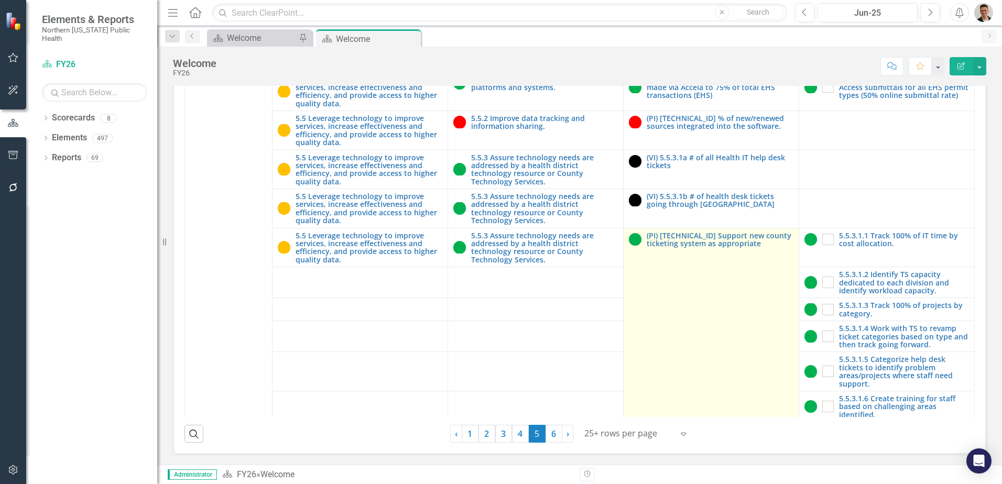
scroll to position [1930, 0]
